Goal: Information Seeking & Learning: Learn about a topic

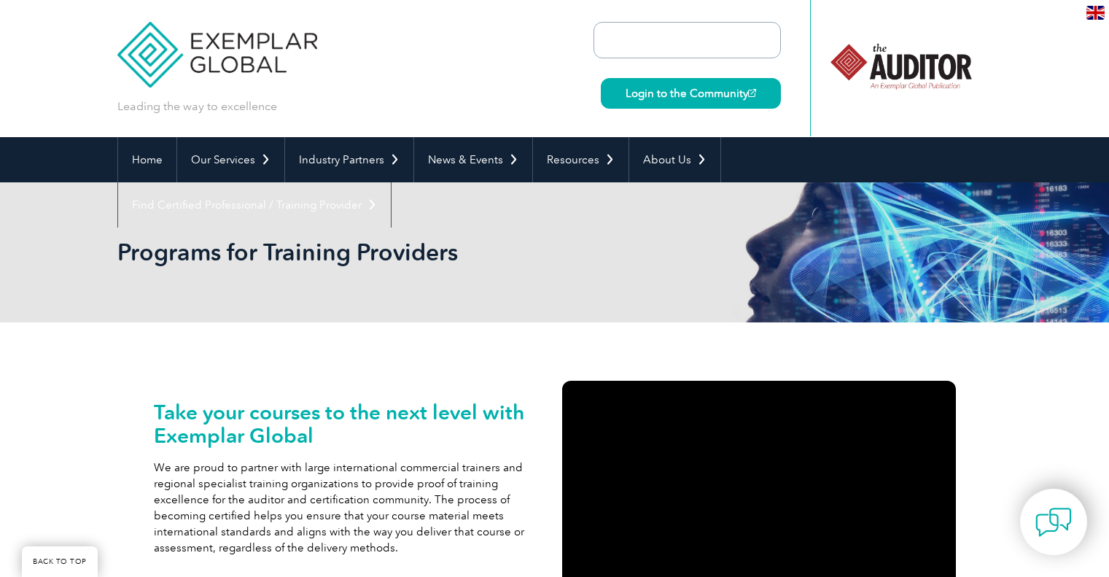
scroll to position [1134, 0]
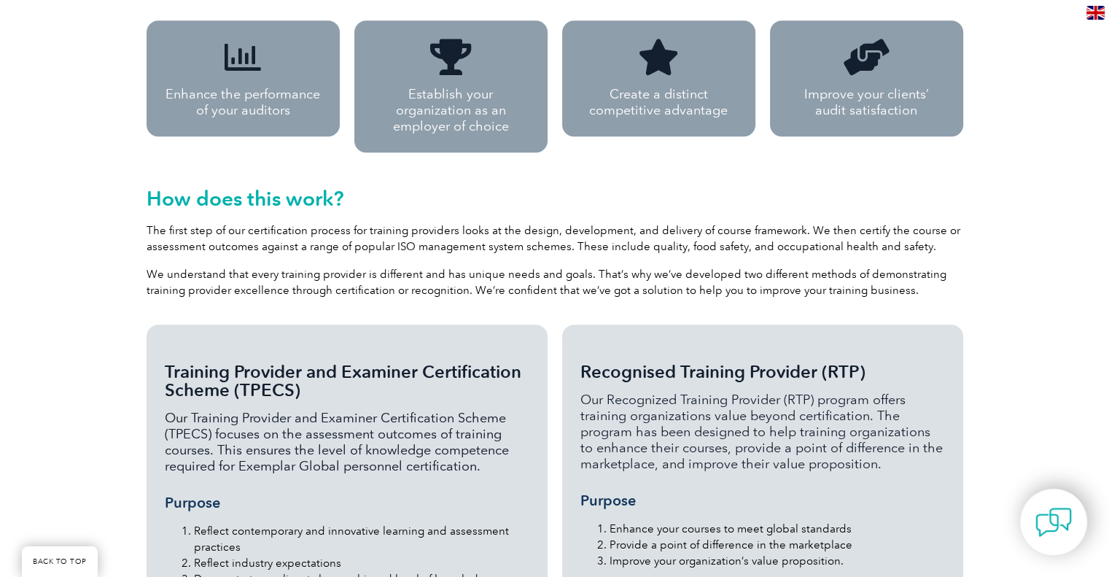
drag, startPoint x: 197, startPoint y: 344, endPoint x: 297, endPoint y: 358, distance: 100.9
click at [297, 361] on span "Training Provider and Examiner Certification Scheme (TPECS)" at bounding box center [343, 380] width 357 height 39
copy span "Training Provider and Examiner Certification Scheme (TPECS)"
drag, startPoint x: 584, startPoint y: 338, endPoint x: 904, endPoint y: 347, distance: 320.3
click at [904, 363] on h3 "Recognised Training Provider (RTP)" at bounding box center [763, 372] width 365 height 18
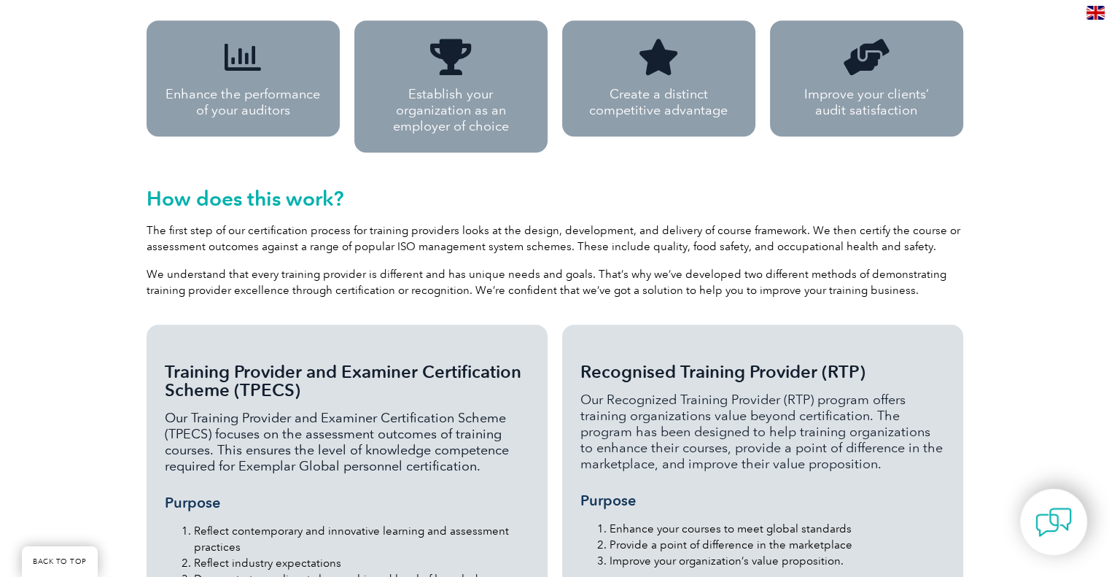
copy span "Recognised Training Provider (RTP)"
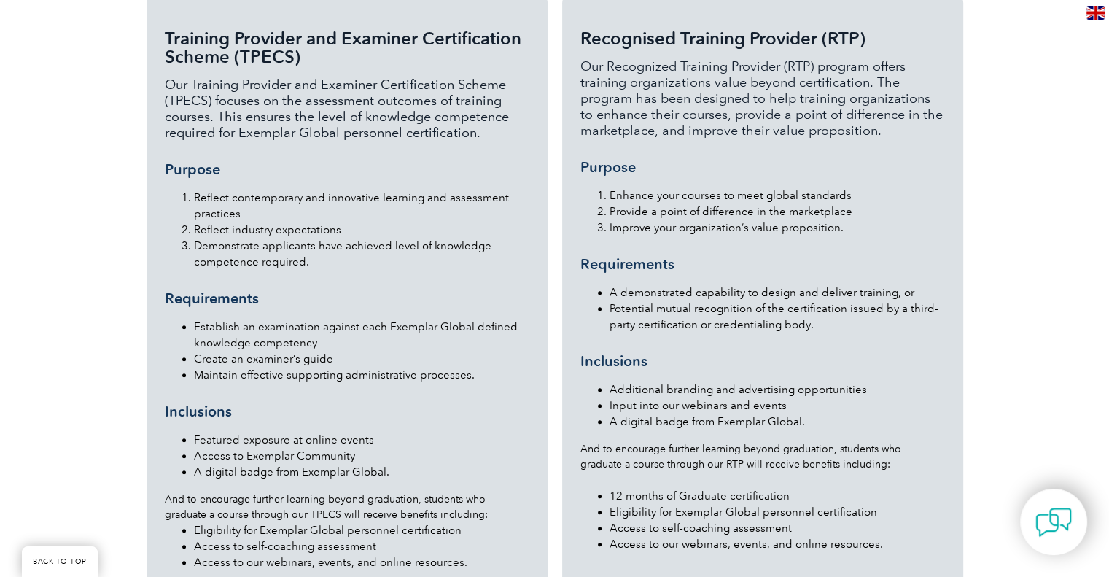
scroll to position [1462, 0]
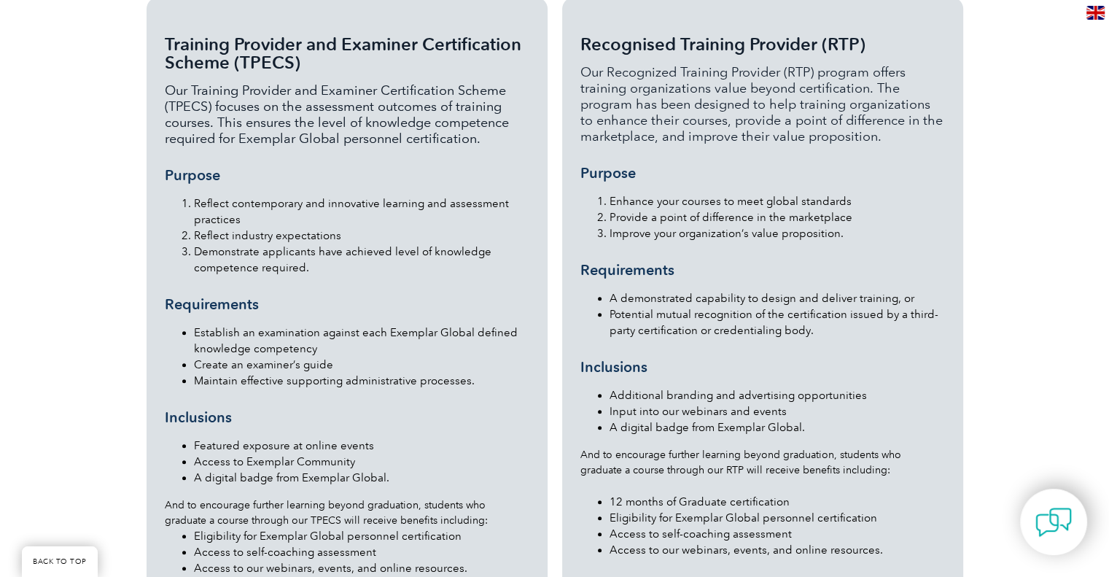
click at [654, 225] on li "Improve your organization’s value proposition." at bounding box center [778, 233] width 336 height 16
drag, startPoint x: 702, startPoint y: 166, endPoint x: 694, endPoint y: 148, distance: 19.3
click at [694, 164] on h3 "Purpose" at bounding box center [763, 173] width 365 height 18
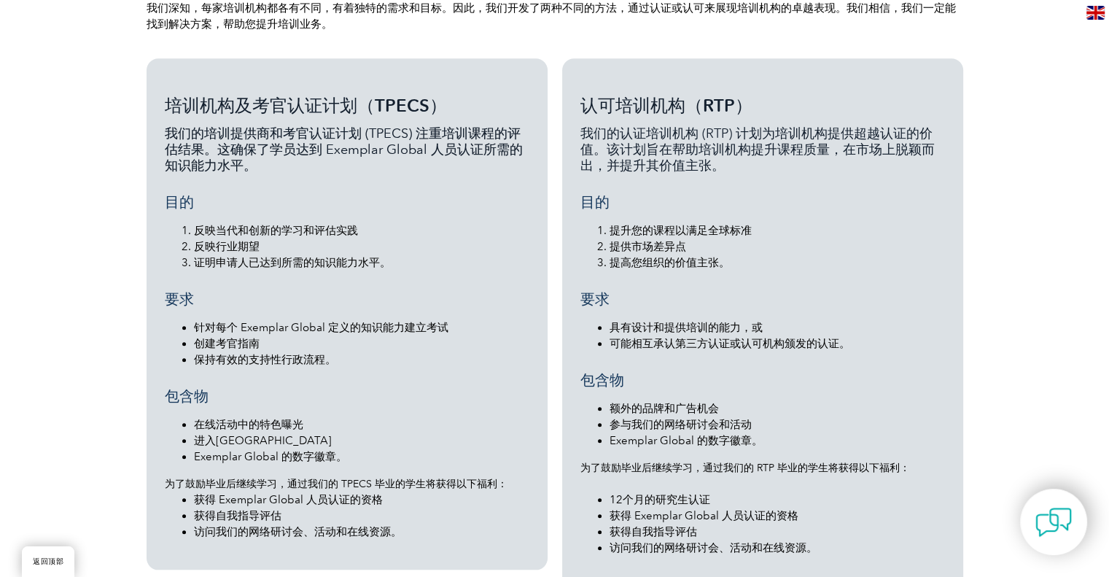
scroll to position [1322, 0]
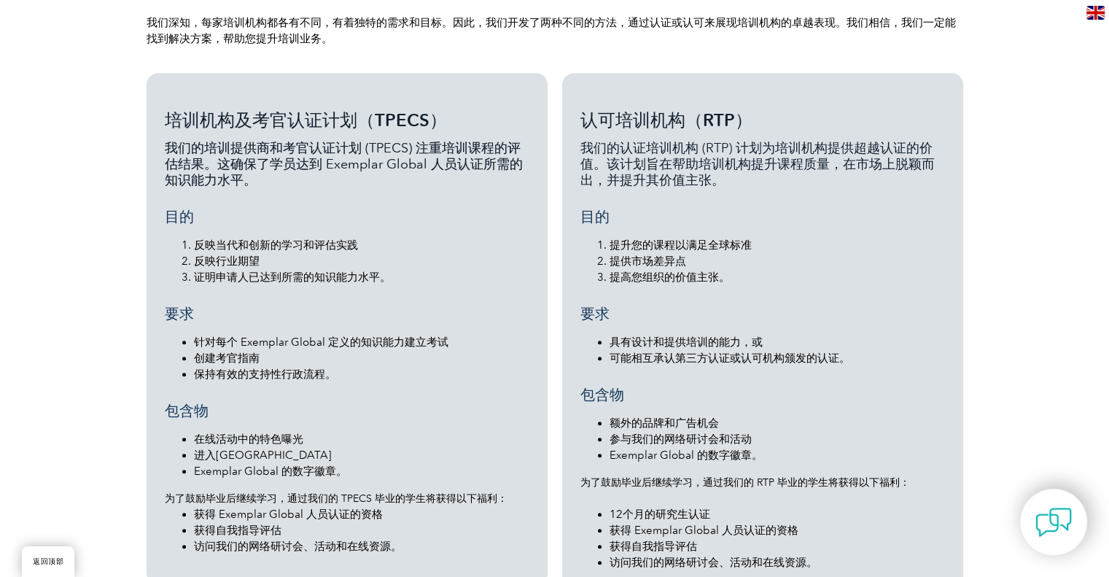
drag, startPoint x: 176, startPoint y: 142, endPoint x: 306, endPoint y: 177, distance: 135.2
click at [306, 177] on p "我们的培训提供商和考官认证计划 (TPECS) 注重培训课程的评估结果。这确保了学员达到 Exemplar Global 人员认证所需的知识能力水平。" at bounding box center [347, 164] width 365 height 48
click at [282, 278] on font "证明申请人已达到所需的知识能力水平。" at bounding box center [292, 277] width 197 height 13
drag, startPoint x: 616, startPoint y: 336, endPoint x: 744, endPoint y: 345, distance: 128.7
click at [744, 345] on font "具有设计和提供培训的能力，或" at bounding box center [686, 342] width 153 height 13
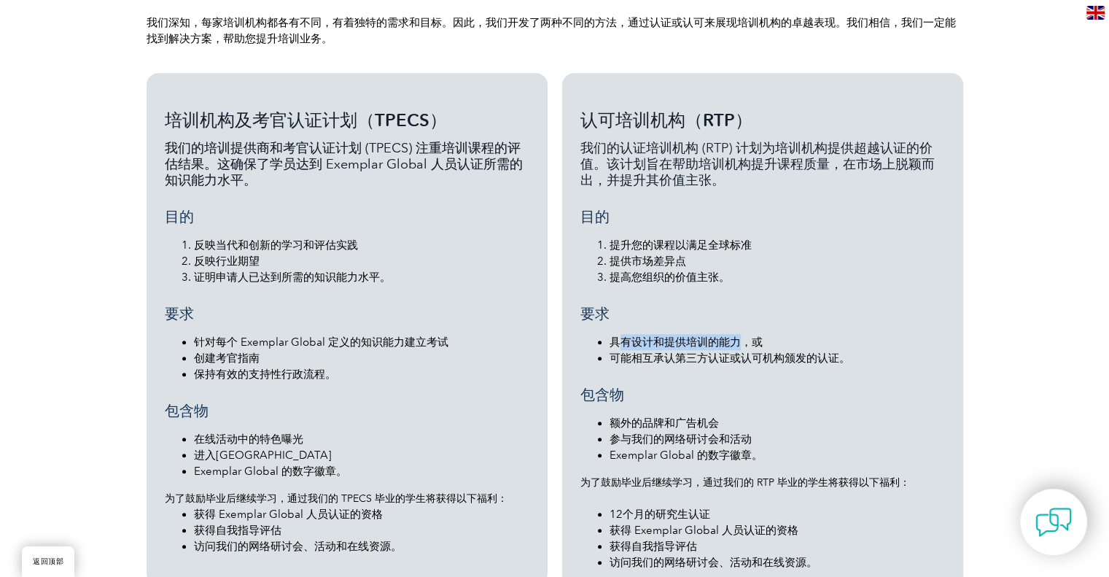
click at [744, 345] on font "具有设计和提供培训的能力，或" at bounding box center [686, 342] width 153 height 13
drag, startPoint x: 678, startPoint y: 240, endPoint x: 761, endPoint y: 272, distance: 89.1
click at [761, 272] on ol "提升您的课程以满足全球标准 提供市场差异点 提高您组织的价值主张。" at bounding box center [763, 261] width 365 height 48
click at [677, 140] on font "我们的认证培训机构 (RTP) 计划为培训机构提供超越认证的价值。该计划旨在帮助培训机构提升课程质量，在市场上脱颖而出，并提升其价值主张。" at bounding box center [758, 164] width 354 height 48
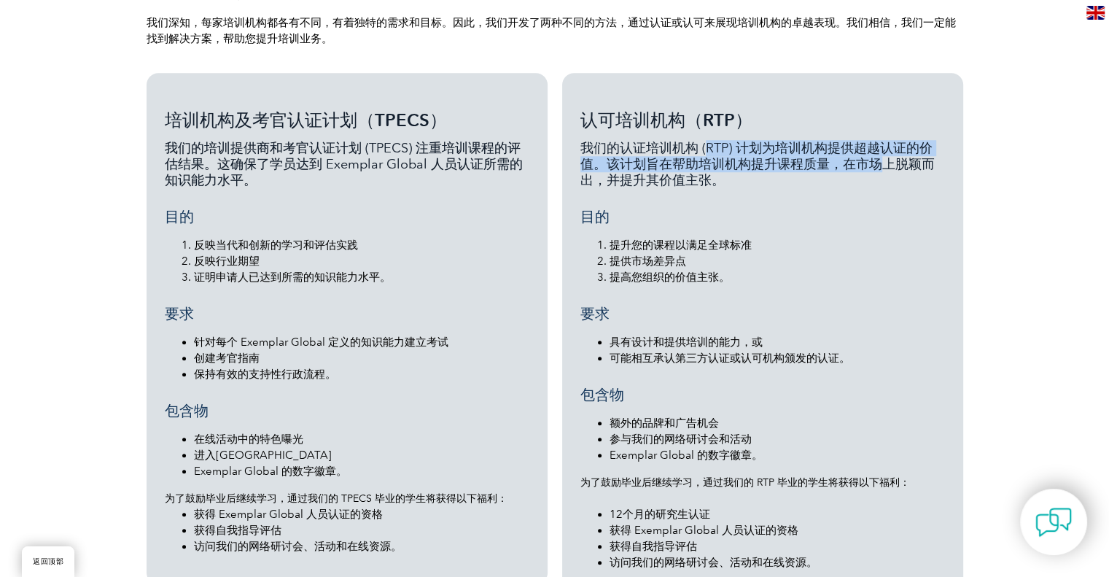
drag, startPoint x: 662, startPoint y: 156, endPoint x: 787, endPoint y: 167, distance: 125.2
click at [787, 167] on font "我们的认证培训机构 (RTP) 计划为培训机构提供超越认证的价值。该计划旨在帮助培训机构提升课程质量，在市场上脱颖而出，并提升其价值主张。" at bounding box center [758, 164] width 354 height 48
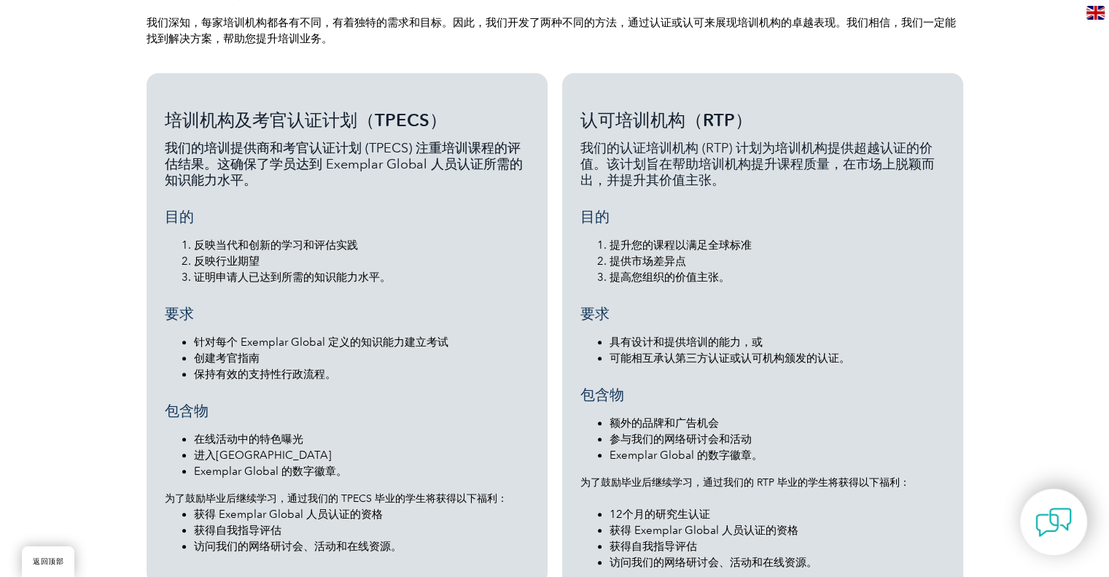
drag, startPoint x: 591, startPoint y: 144, endPoint x: 608, endPoint y: 147, distance: 17.0
click at [595, 146] on font "我们的认证培训机构 (RTP) 计划为培训机构提供超越认证的价值。该计划旨在帮助培训机构提升课程质量，在市场上脱颖而出，并提升其价值主张。" at bounding box center [758, 164] width 354 height 48
drag, startPoint x: 673, startPoint y: 171, endPoint x: 802, endPoint y: 181, distance: 129.5
click at [802, 181] on p "我们的认证培训机构 (RTP) 计划为培训机构提供超越认证的价值。该计划旨在帮助培训机构提升课程质量，在市场上脱颖而出，并提升其价值主张。" at bounding box center [763, 164] width 365 height 48
click at [683, 174] on font "我们的认证培训机构 (RTP) 计划为培训机构提供超越认证的价值。该计划旨在帮助培训机构提升课程质量，在市场上脱颖而出，并提升其价值主张。" at bounding box center [758, 164] width 354 height 48
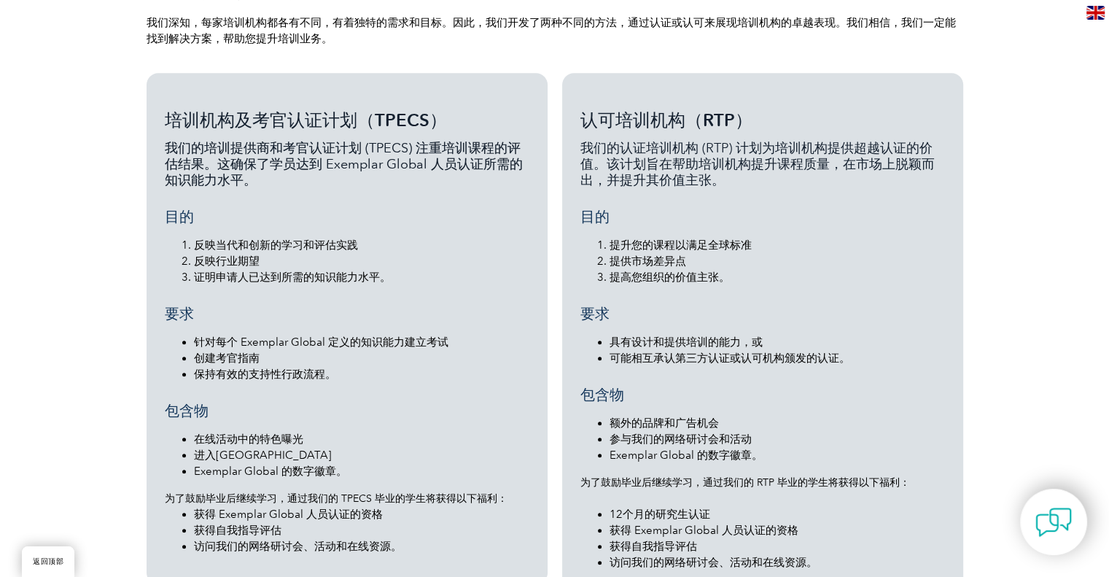
click at [670, 166] on font "我们的认证培训机构 (RTP) 计划为培训机构提供超越认证的价值。该计划旨在帮助培训机构提升课程质量，在市场上脱颖而出，并提升其价值主张。" at bounding box center [758, 164] width 354 height 48
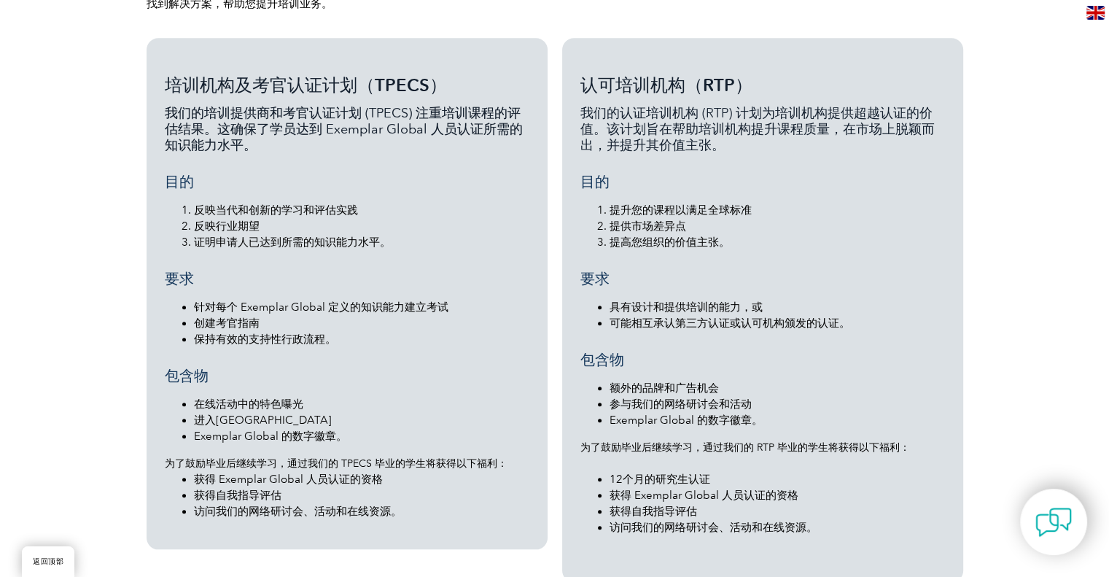
scroll to position [1357, 0]
